Goal: Task Accomplishment & Management: Use online tool/utility

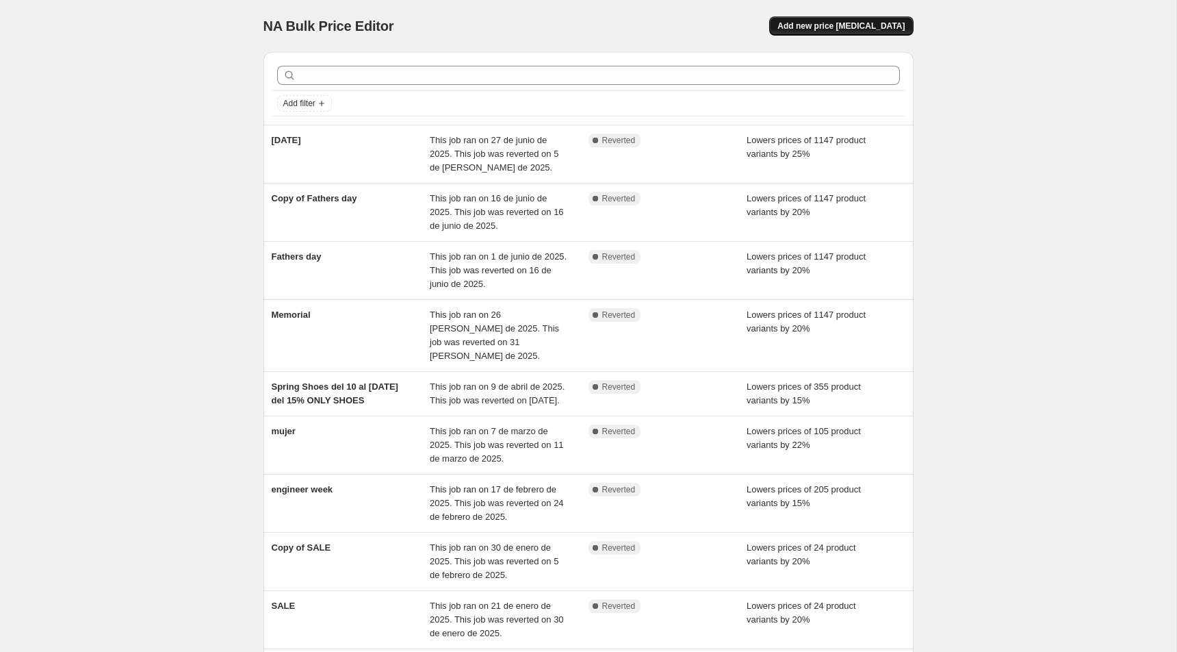
click at [871, 27] on span "Add new price [MEDICAL_DATA]" at bounding box center [840, 26] width 127 height 11
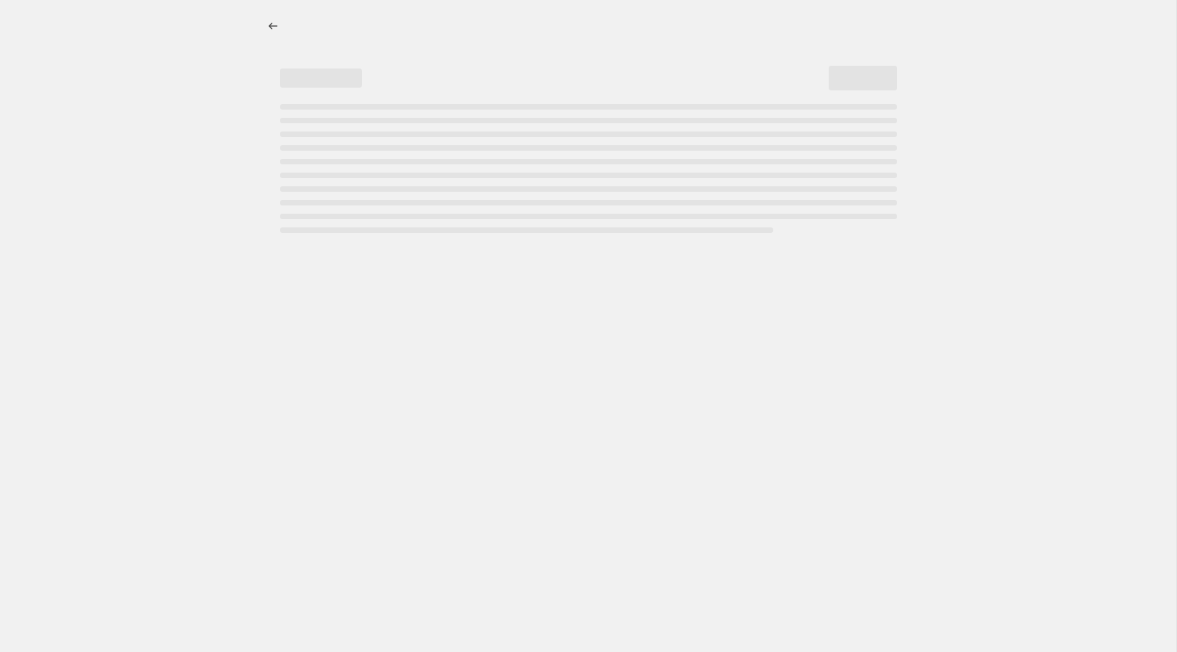
select select "percentage"
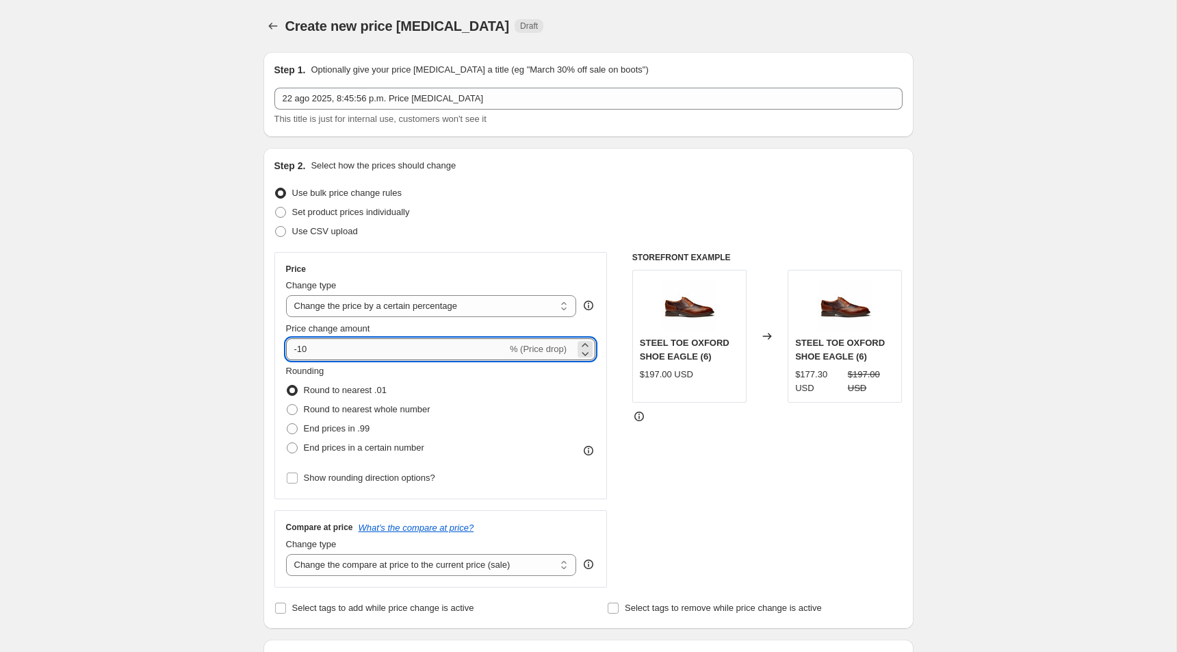
click at [326, 353] on input "-10" at bounding box center [396, 349] width 221 height 22
type input "-15"
click at [357, 411] on span "Round to nearest whole number" at bounding box center [367, 409] width 127 height 10
click at [287, 404] on input "Round to nearest whole number" at bounding box center [287, 404] width 1 height 1
radio input "true"
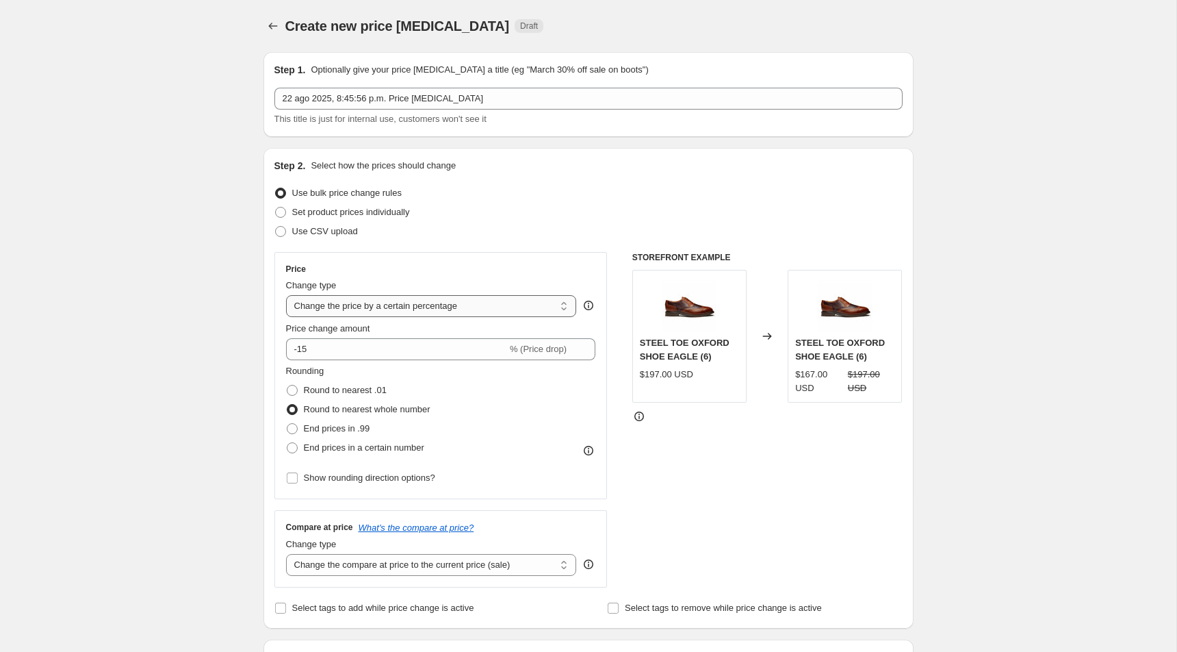
scroll to position [1, 0]
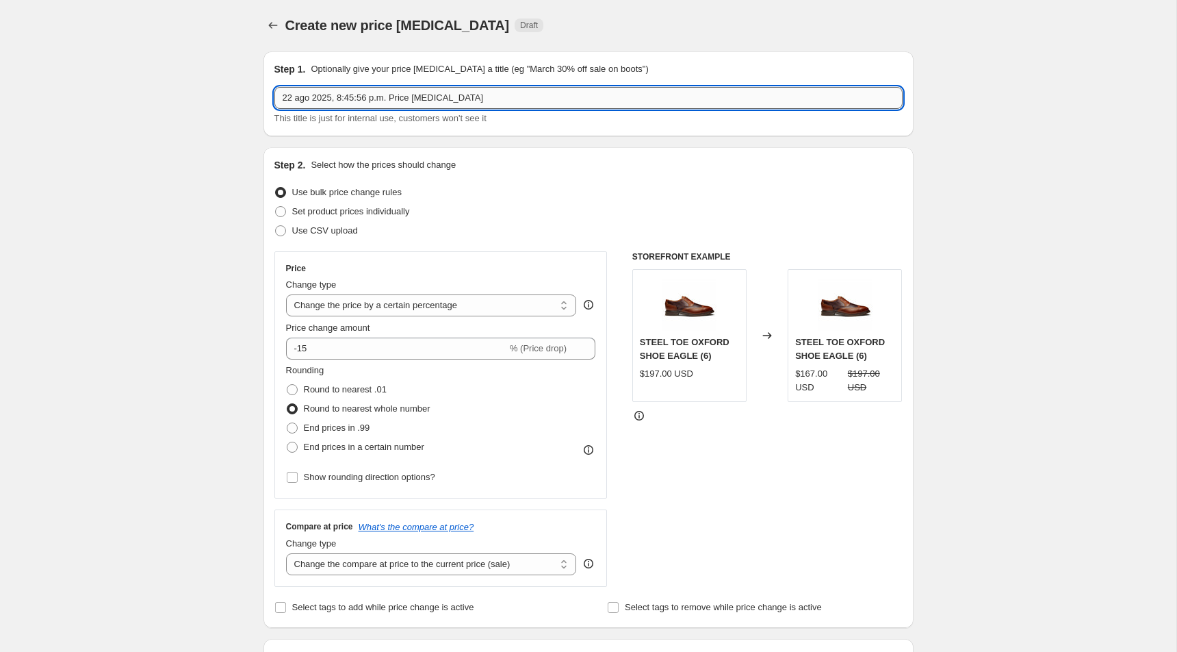
click at [507, 103] on input "22 ago 2025, 8:45:56 p.m. Price [MEDICAL_DATA]" at bounding box center [588, 98] width 628 height 22
paste input "[DATE]"
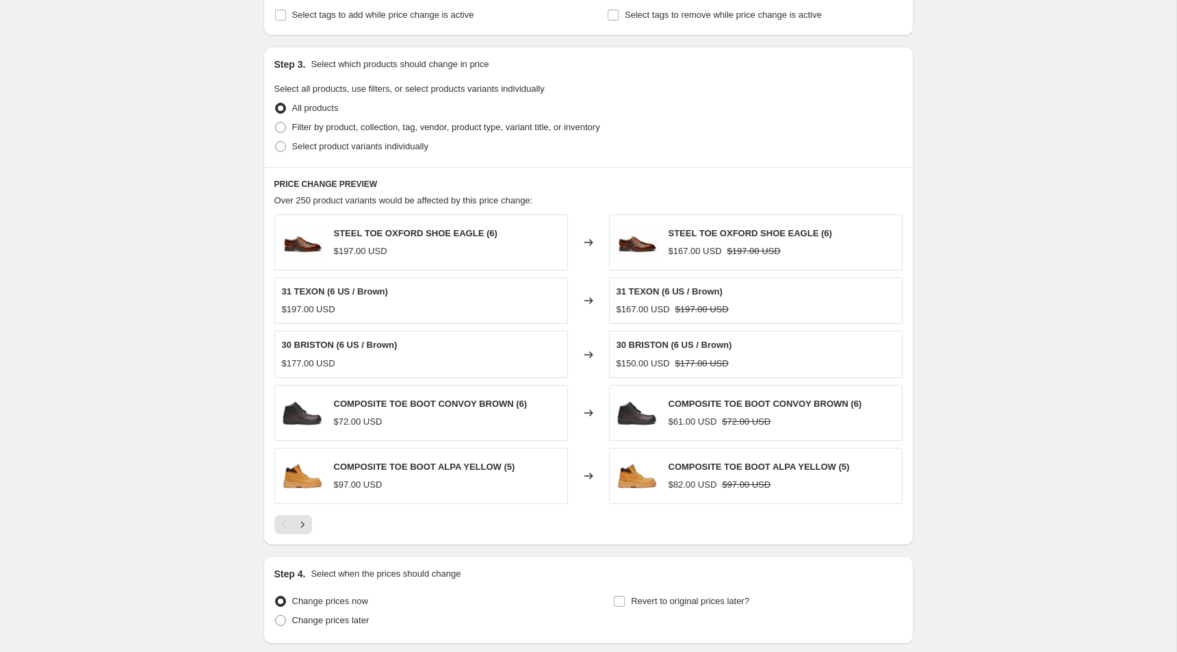
scroll to position [694, 0]
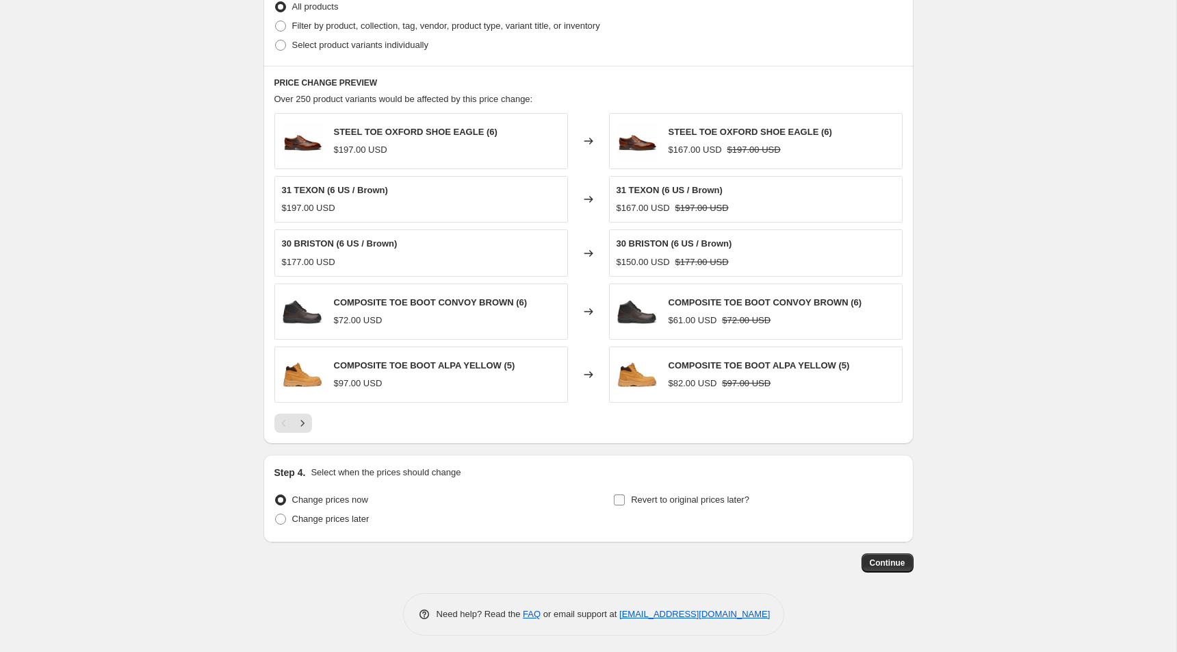
type input "[DATE]"
click at [669, 498] on span "Revert to original prices later?" at bounding box center [690, 499] width 118 height 10
click at [625, 498] on input "Revert to original prices later?" at bounding box center [619, 499] width 11 height 11
checkbox input "true"
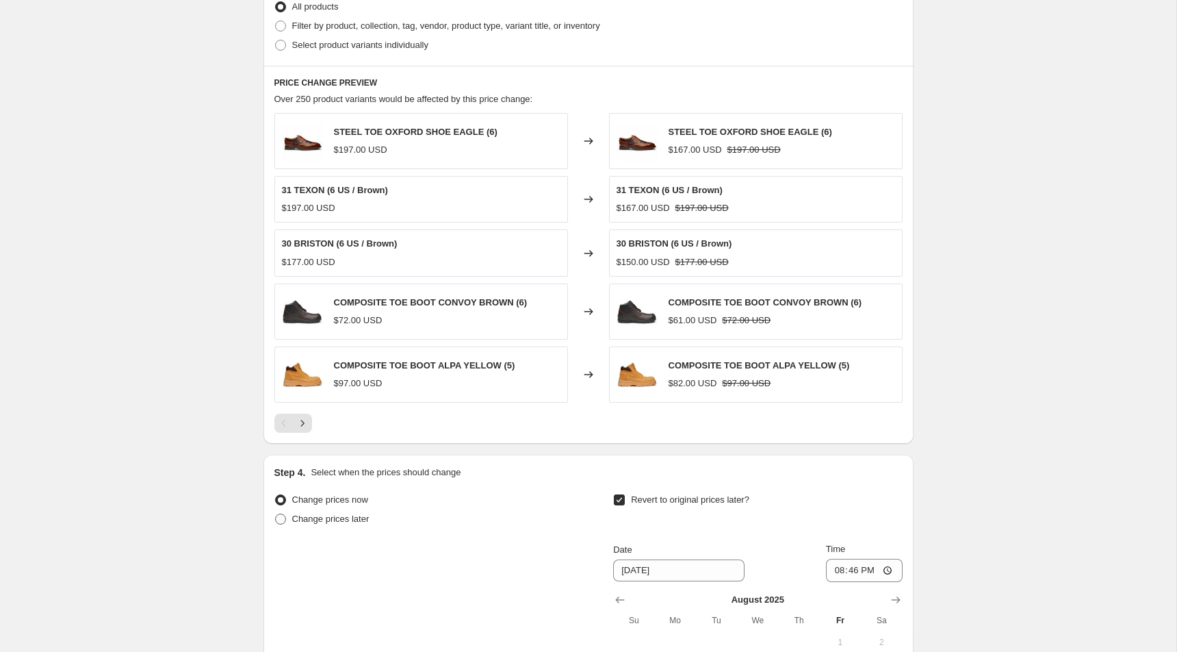
click at [355, 516] on span "Change prices later" at bounding box center [330, 518] width 77 height 10
click at [276, 514] on input "Change prices later" at bounding box center [275, 513] width 1 height 1
radio input "true"
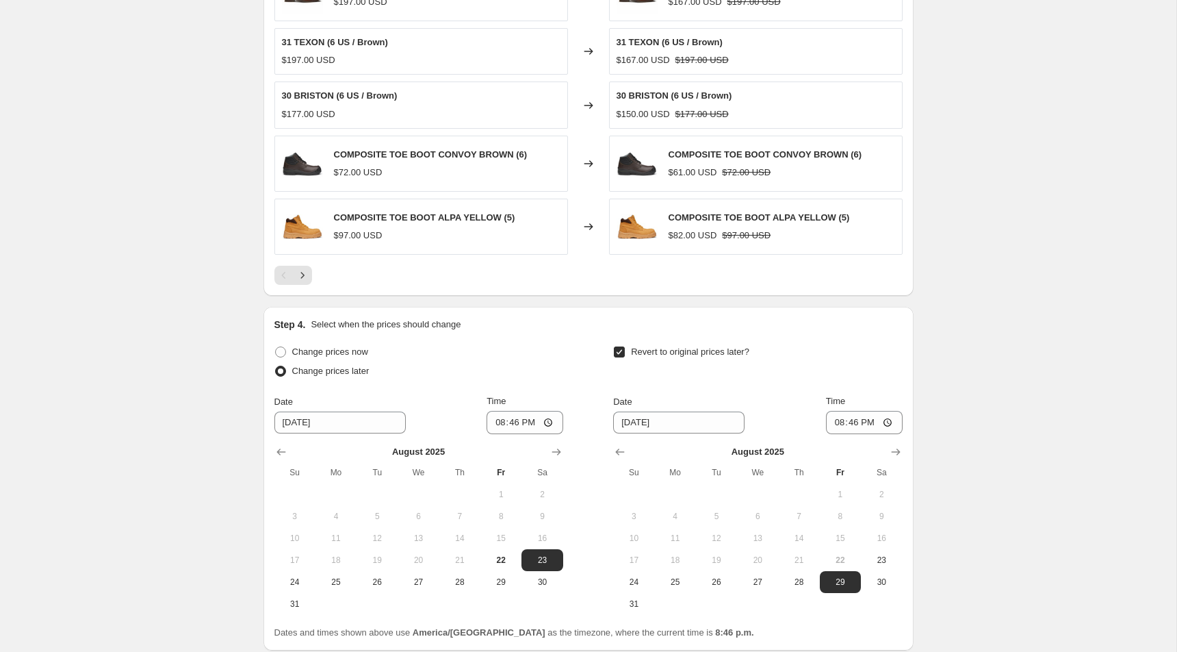
scroll to position [851, 0]
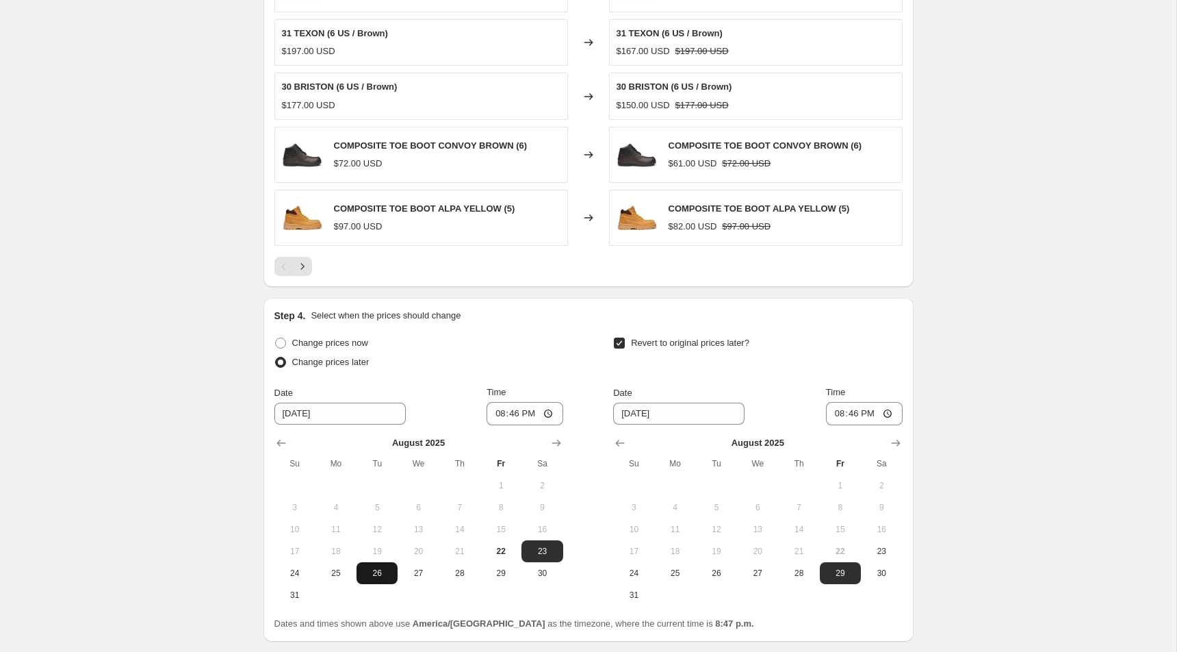
click at [381, 567] on span "26" at bounding box center [377, 572] width 30 height 11
type input "[DATE]"
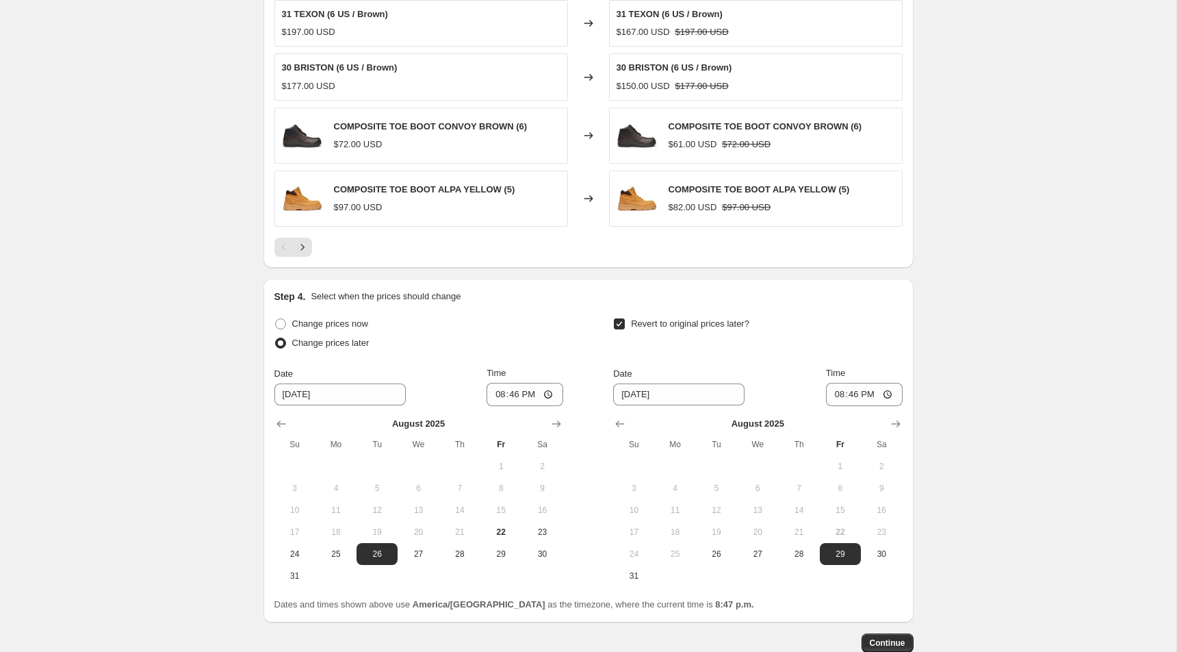
scroll to position [875, 0]
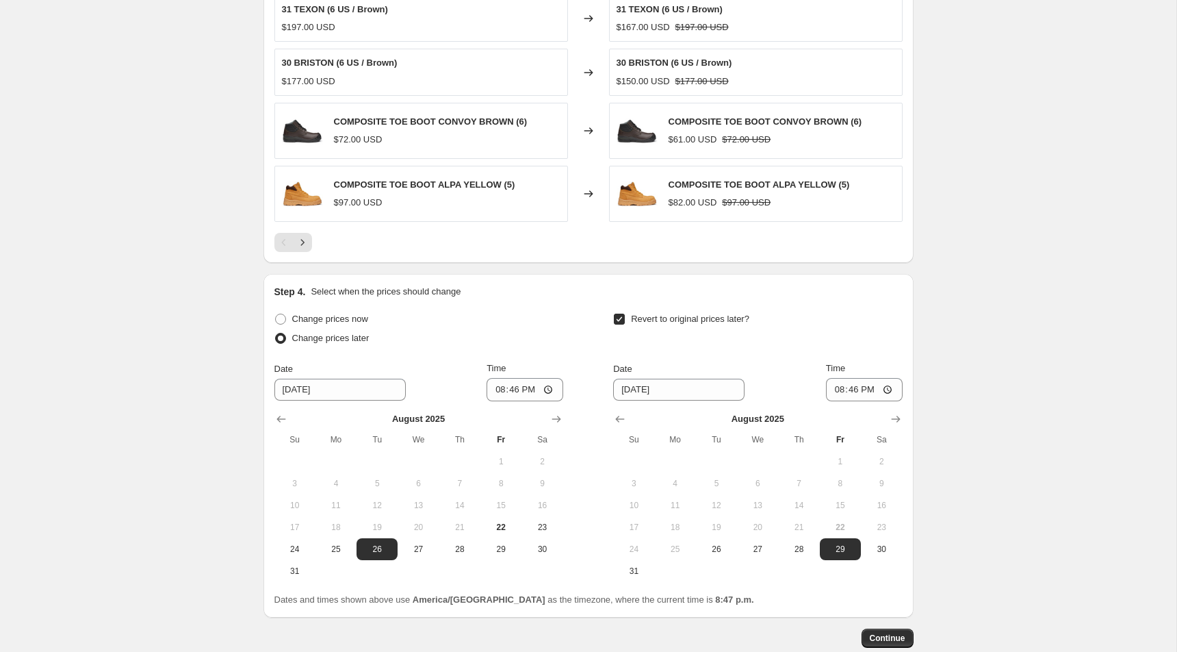
click at [885, 413] on div at bounding box center [757, 419] width 289 height 14
click at [890, 413] on icon "Show next month, September 2025" at bounding box center [896, 419] width 14 height 14
click at [686, 479] on span "8" at bounding box center [675, 483] width 30 height 11
type input "[DATE]"
click at [513, 386] on input "20:46" at bounding box center [525, 389] width 77 height 23
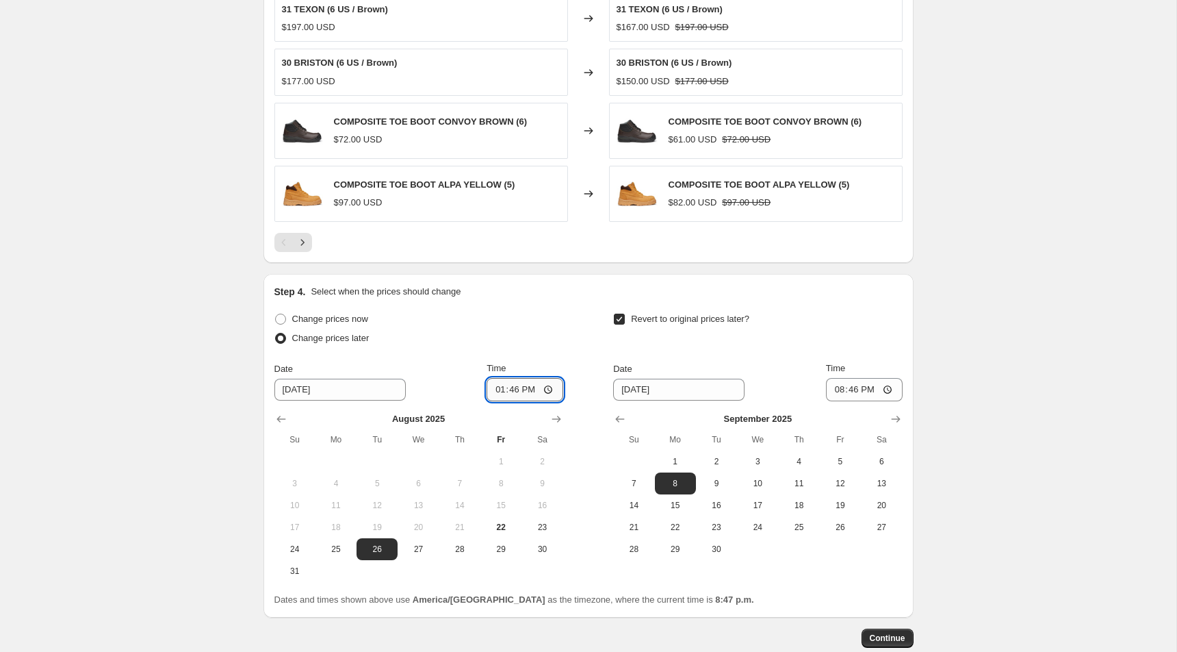
click at [535, 385] on input "13:46" at bounding box center [525, 389] width 77 height 23
click at [504, 385] on input "01:46" at bounding box center [525, 389] width 77 height 23
type input "01:01"
click at [834, 383] on input "20:46" at bounding box center [864, 389] width 77 height 23
type input "23:59"
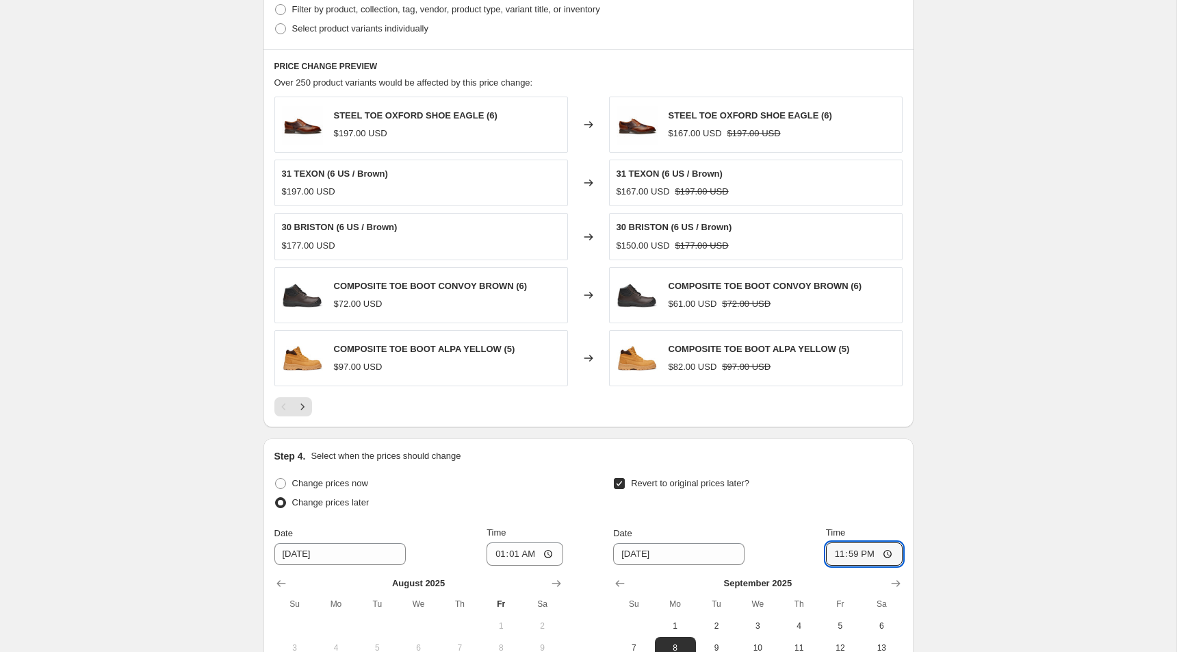
scroll to position [950, 0]
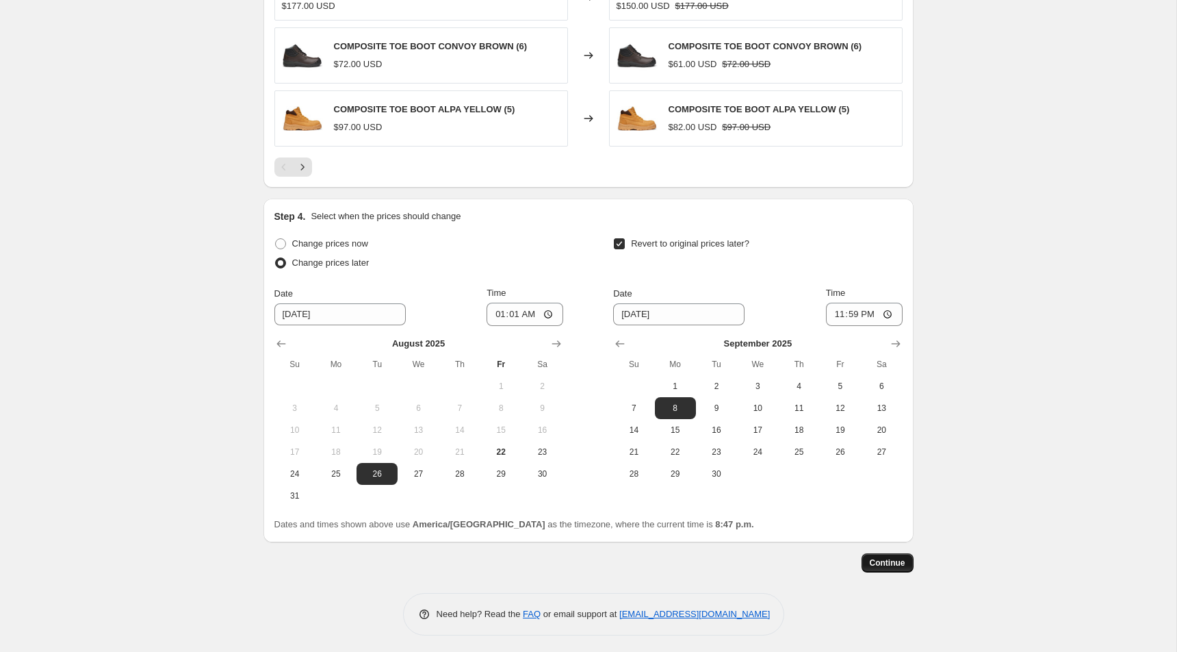
click at [891, 561] on span "Continue" at bounding box center [888, 562] width 36 height 11
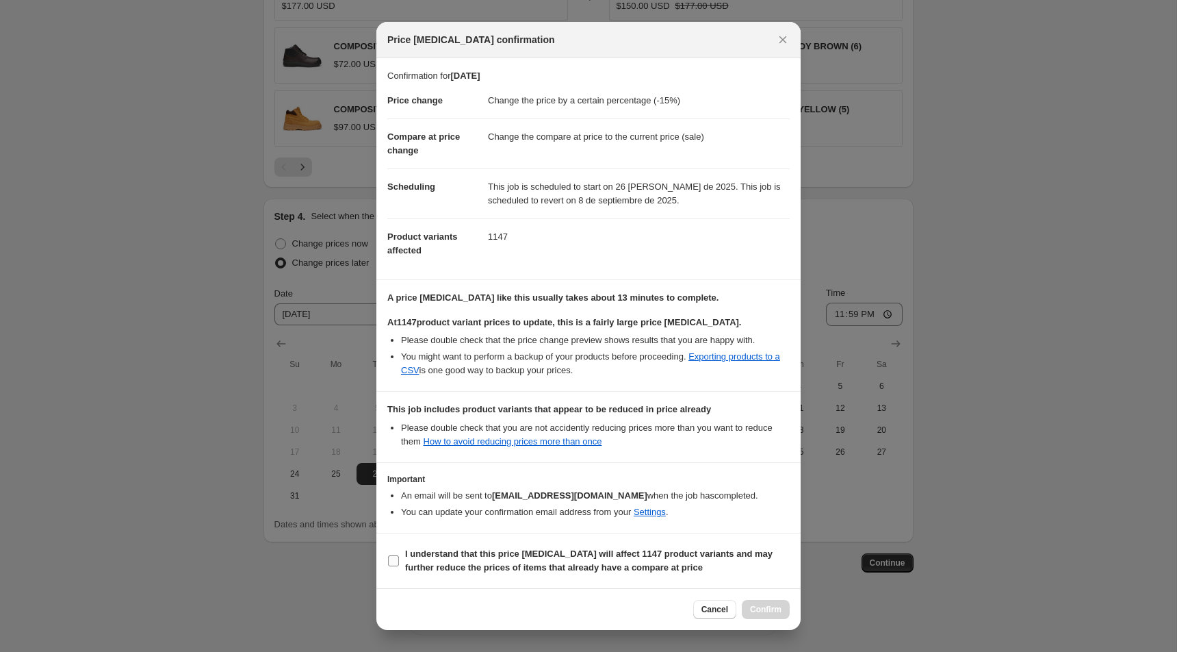
click at [494, 555] on b "I understand that this price [MEDICAL_DATA] will affect 1147 product variants a…" at bounding box center [589, 560] width 368 height 24
click at [399, 555] on input "I understand that this price [MEDICAL_DATA] will affect 1147 product variants a…" at bounding box center [393, 560] width 11 height 11
checkbox input "true"
click at [771, 602] on button "Confirm" at bounding box center [766, 609] width 48 height 19
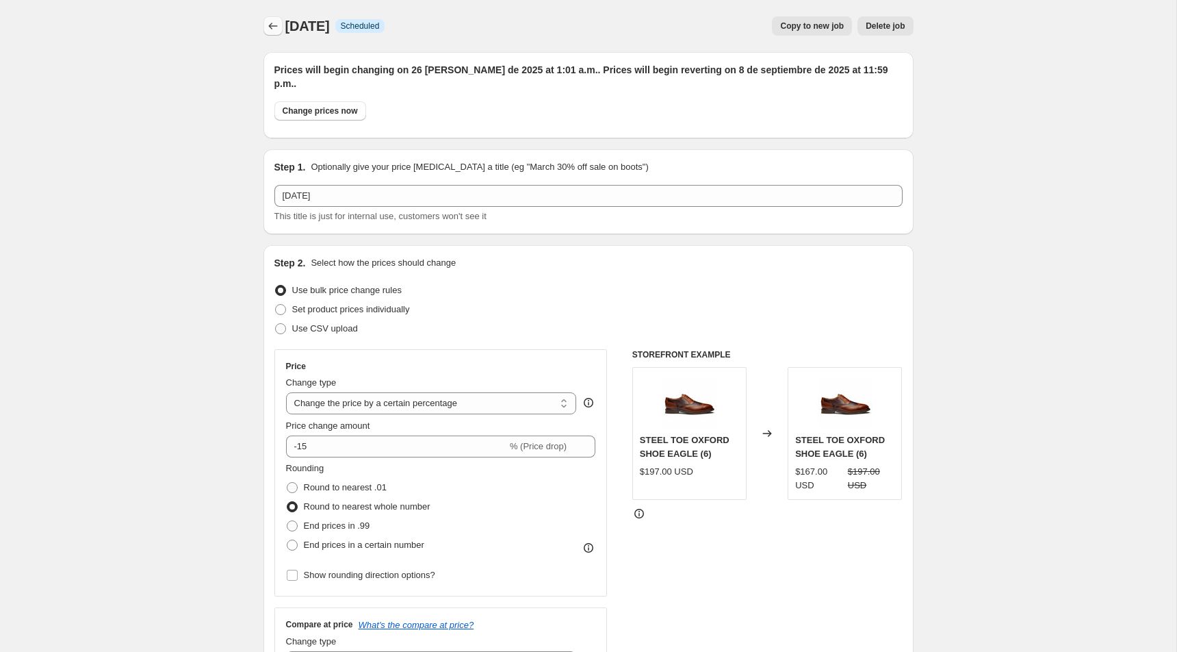
click at [271, 31] on icon "Price change jobs" at bounding box center [273, 26] width 14 height 14
